Goal: Information Seeking & Learning: Learn about a topic

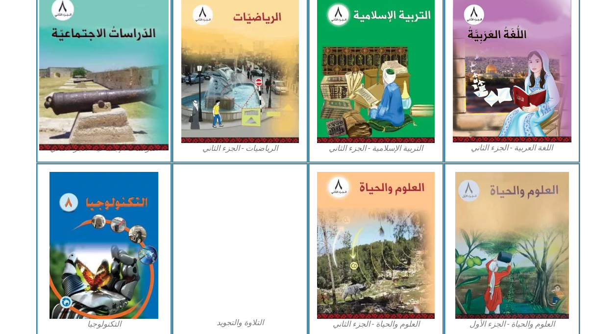
scroll to position [392, 0]
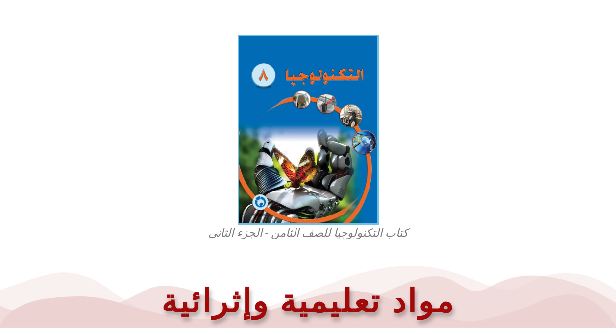
scroll to position [261, 0]
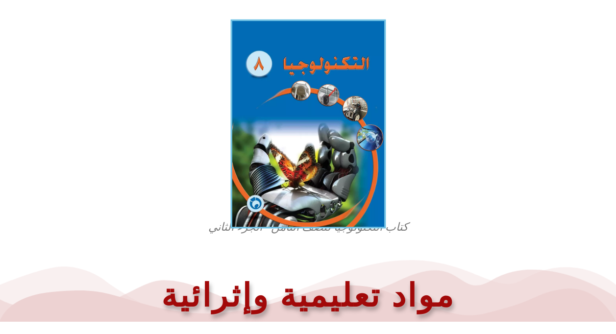
click at [343, 162] on img at bounding box center [307, 124] width 155 height 209
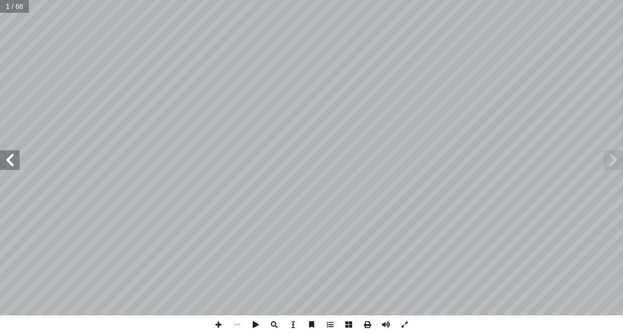
click at [10, 163] on span at bounding box center [10, 160] width 20 height 20
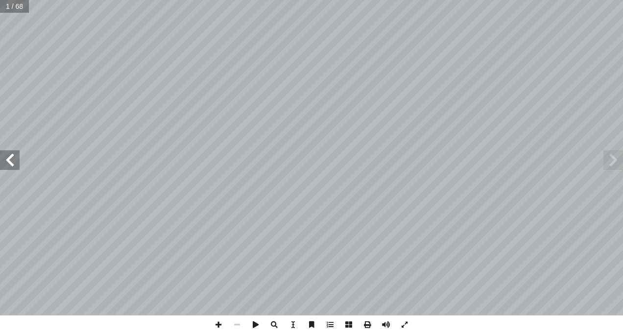
click at [10, 163] on span at bounding box center [10, 160] width 20 height 20
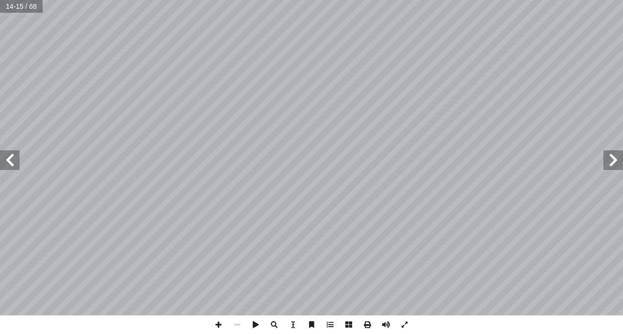
click at [10, 159] on span at bounding box center [10, 160] width 20 height 20
